Goal: Information Seeking & Learning: Check status

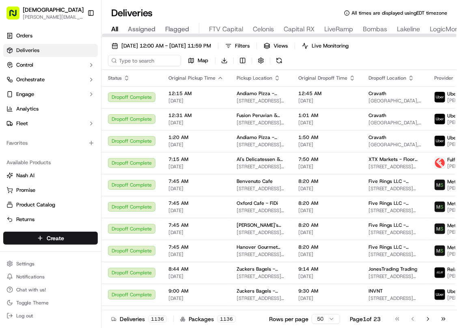
click at [418, 30] on span "Lakeline" at bounding box center [408, 29] width 23 height 10
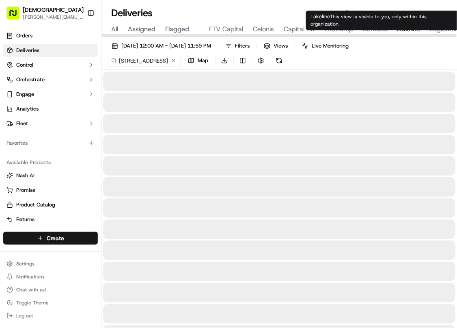
type input "11200 Lakeline Blvd, Austin, TX 78717, USA"
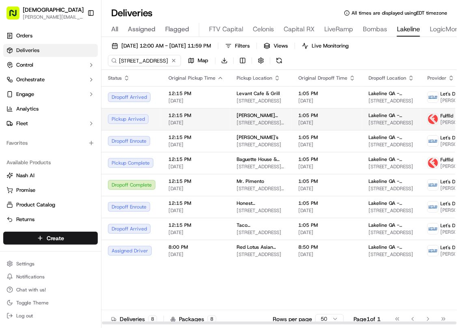
click at [292, 118] on td "1:05 PM 09/15/2025" at bounding box center [327, 119] width 70 height 22
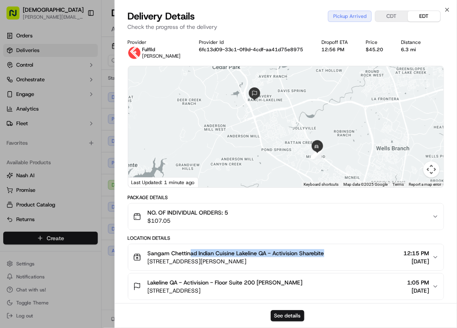
drag, startPoint x: 144, startPoint y: 257, endPoint x: 191, endPoint y: 249, distance: 47.3
click at [191, 249] on div "Sangam Chettinad Indian Cuisine Lakeline QA - Activision Sharebite 6001 W Parme…" at bounding box center [228, 257] width 191 height 16
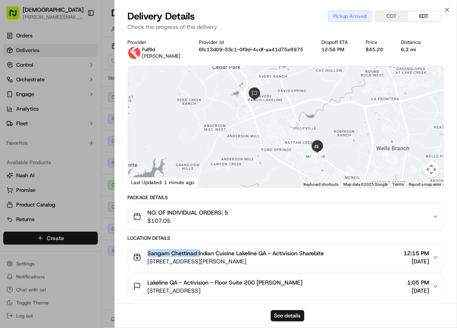
drag, startPoint x: 145, startPoint y: 253, endPoint x: 199, endPoint y: 253, distance: 53.6
click at [199, 253] on div "Sangam Chettinad Indian Cuisine Lakeline QA - Activision Sharebite 6001 W Parme…" at bounding box center [228, 257] width 191 height 16
copy span "Sangam Chettinad I"
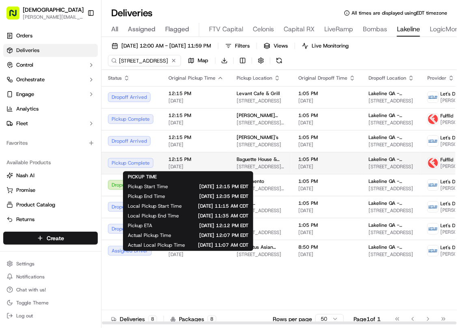
click at [220, 162] on div "12:15 PM 09/15/2025" at bounding box center [195, 163] width 55 height 14
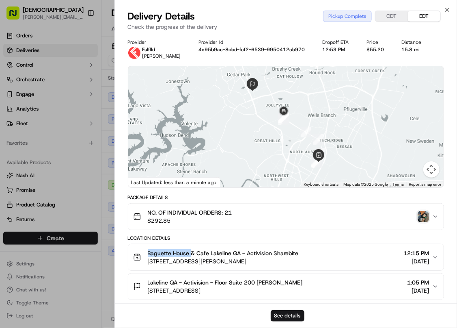
drag, startPoint x: 143, startPoint y: 250, endPoint x: 192, endPoint y: 251, distance: 48.7
click at [192, 251] on div "Baguette House & Cafe Lakeline QA - Activision Sharebite 10901 N Lamar Blvd, Au…" at bounding box center [216, 257] width 166 height 16
copy span "Baguette House"
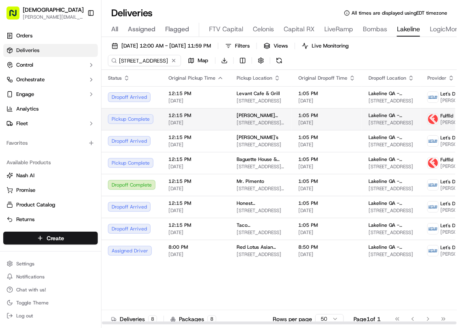
click at [232, 121] on td "Sangam Chettinad Indian Cuisine 6001 W Parmer Ln, Austin, TX 78727, USA" at bounding box center [261, 119] width 62 height 22
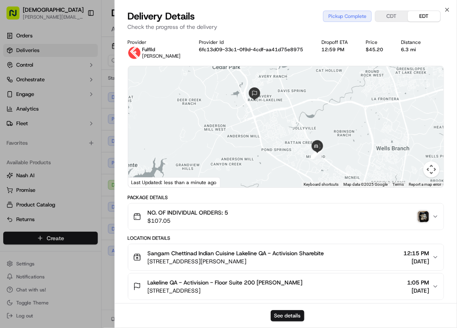
scroll to position [157, 0]
